Goal: Task Accomplishment & Management: Manage account settings

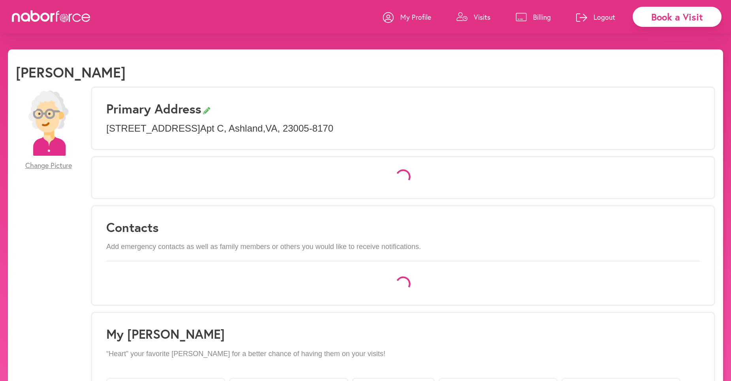
select select "*"
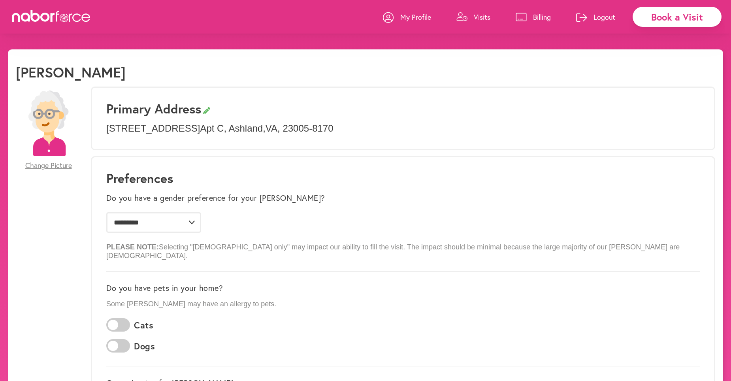
click at [476, 18] on p "Visits" at bounding box center [482, 16] width 17 height 9
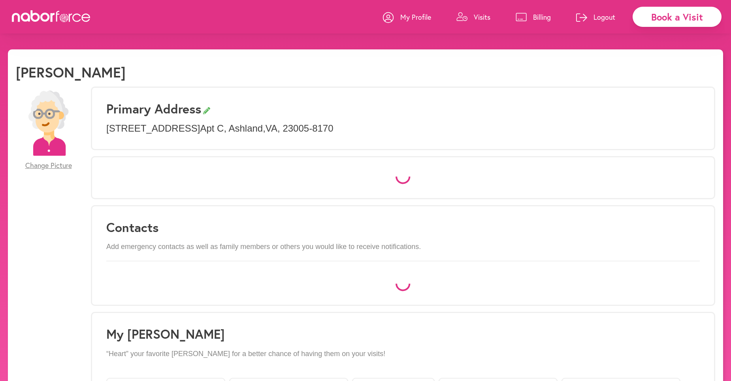
select select "*"
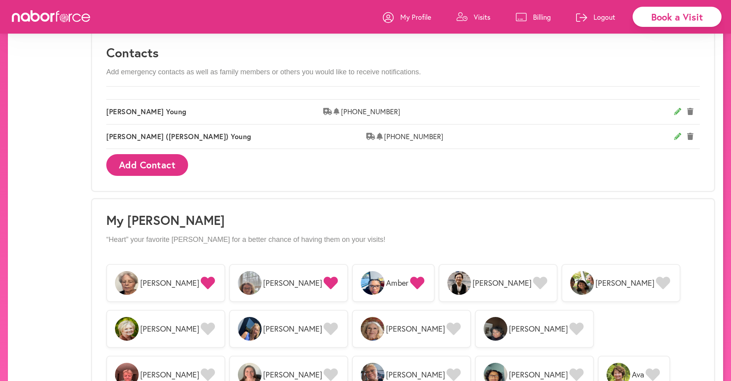
scroll to position [554, 0]
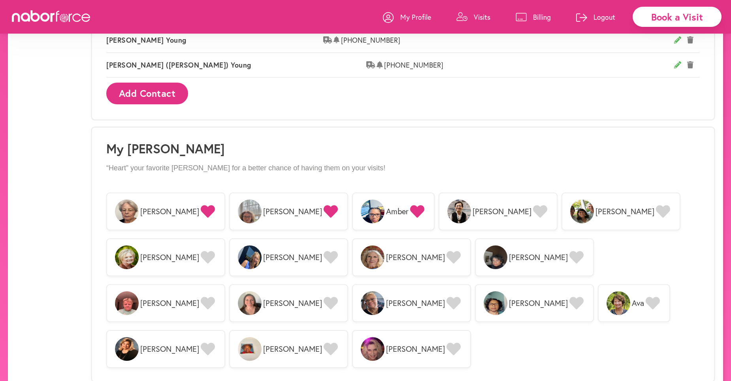
click at [406, 344] on span "[PERSON_NAME]" at bounding box center [415, 348] width 59 height 9
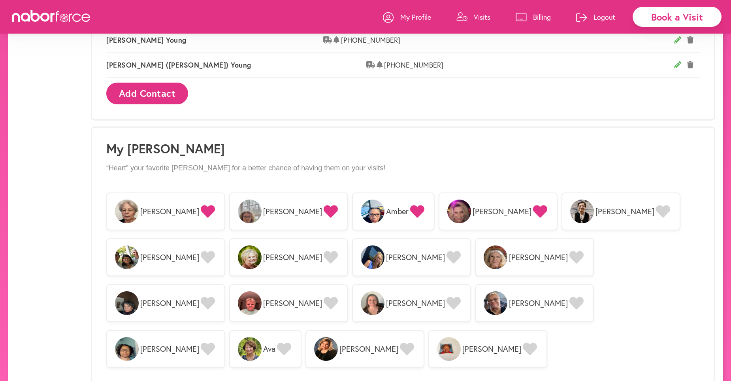
click at [447, 202] on img at bounding box center [459, 211] width 24 height 24
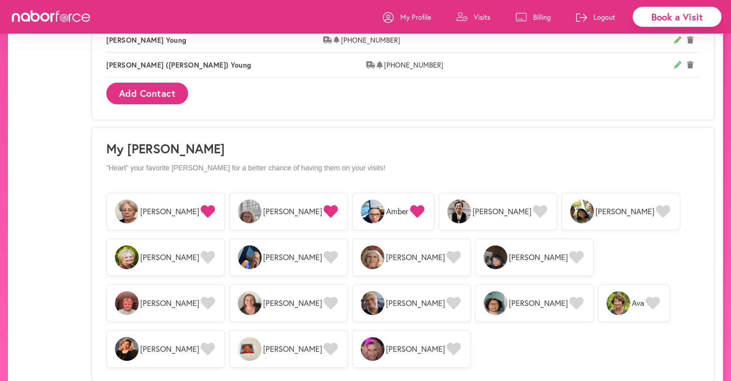
click at [408, 344] on span "[PERSON_NAME]" at bounding box center [415, 348] width 59 height 9
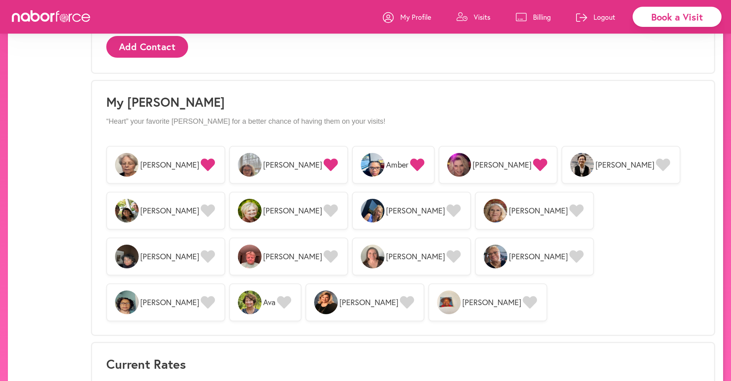
scroll to position [611, 0]
